Goal: Task Accomplishment & Management: Complete application form

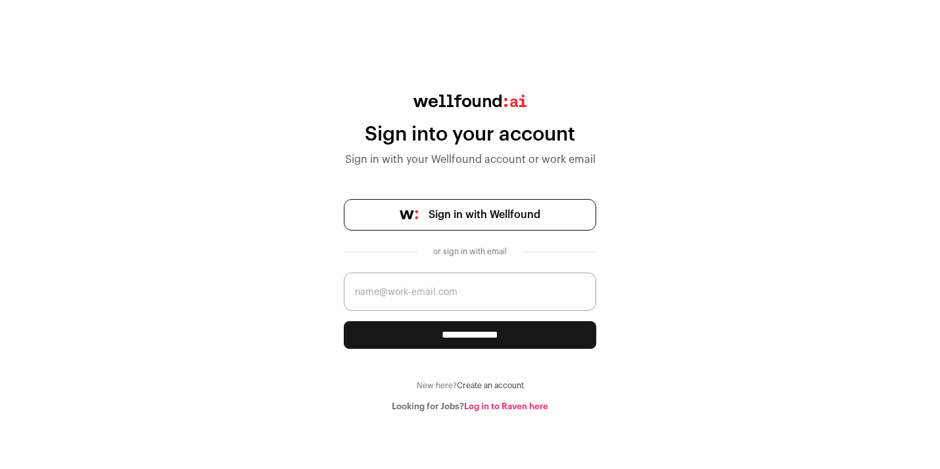
click at [472, 216] on span "Sign in with Wellfound" at bounding box center [485, 215] width 112 height 16
click at [449, 211] on span "Sign in with Wellfound" at bounding box center [485, 215] width 112 height 16
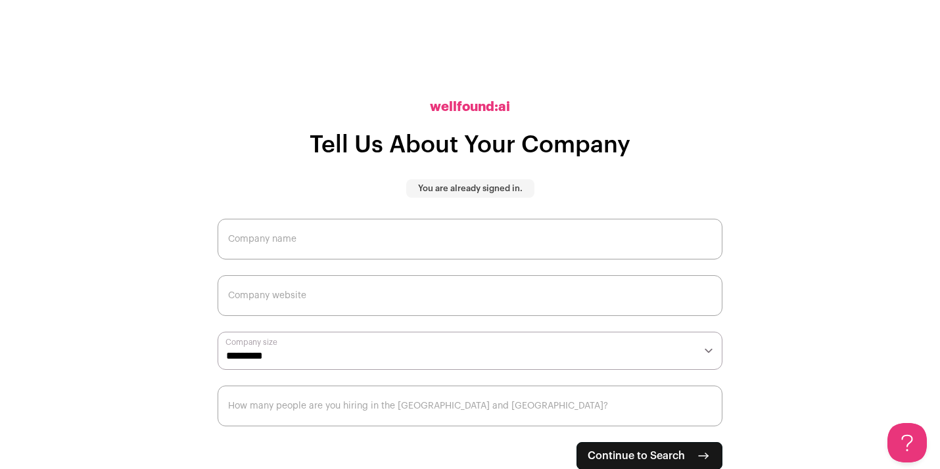
scroll to position [1, 0]
